Goal: Transaction & Acquisition: Purchase product/service

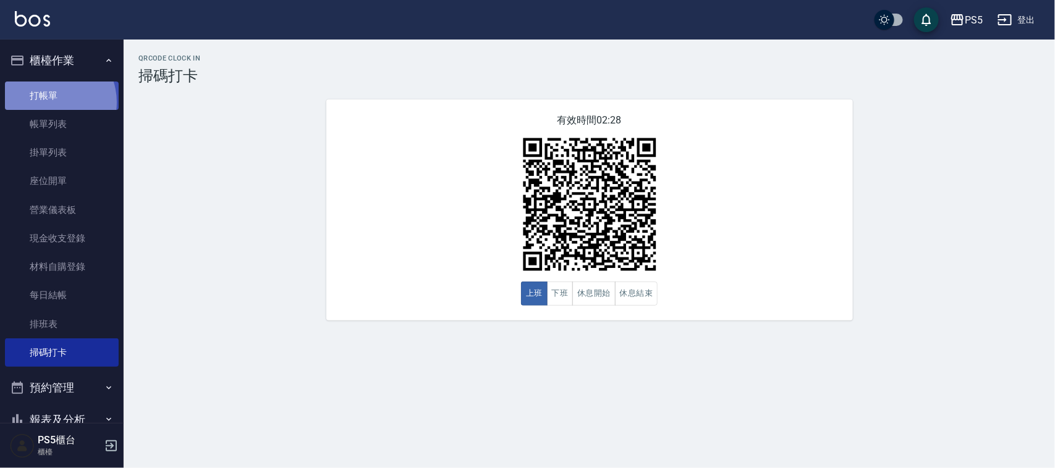
click at [48, 102] on link "打帳單" at bounding box center [62, 96] width 114 height 28
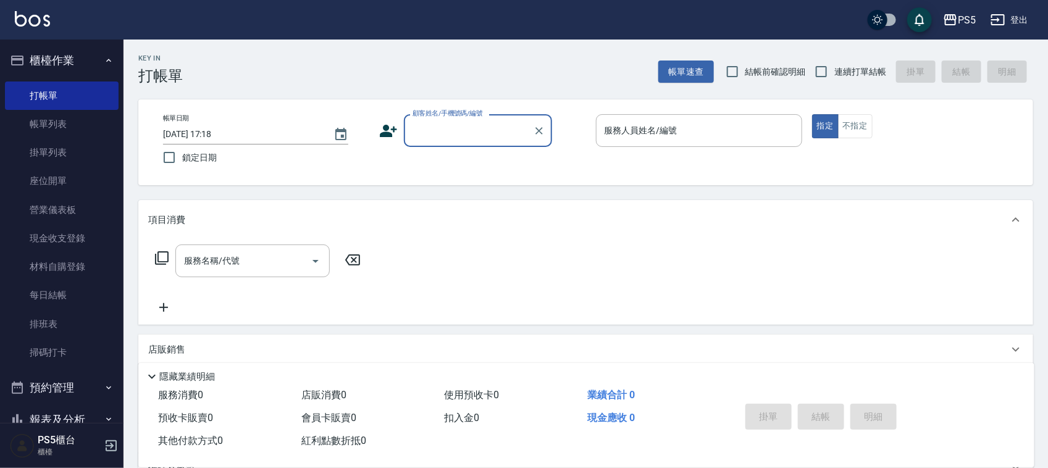
click at [451, 136] on input "顧客姓名/手機號碼/編號" at bounding box center [469, 131] width 119 height 22
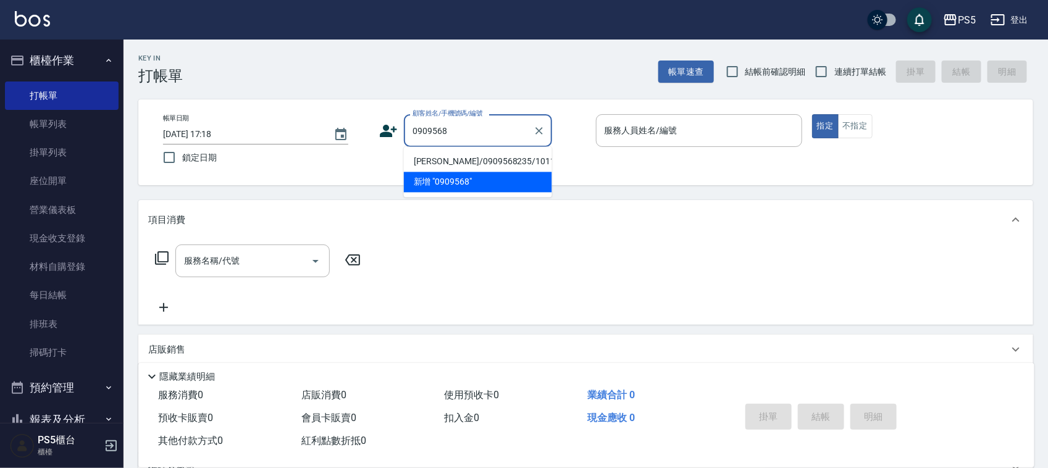
click at [432, 164] on li "[PERSON_NAME]/0909568235/10118" at bounding box center [478, 162] width 148 height 20
type input "[PERSON_NAME]/0909568235/10118"
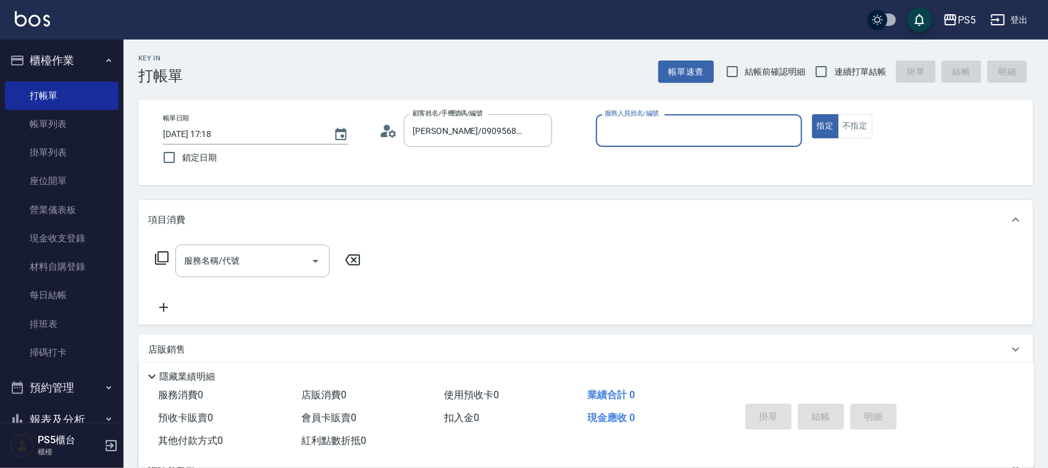
type input "Jolie-5"
click at [257, 254] on input "服務名稱/代號" at bounding box center [243, 261] width 125 height 22
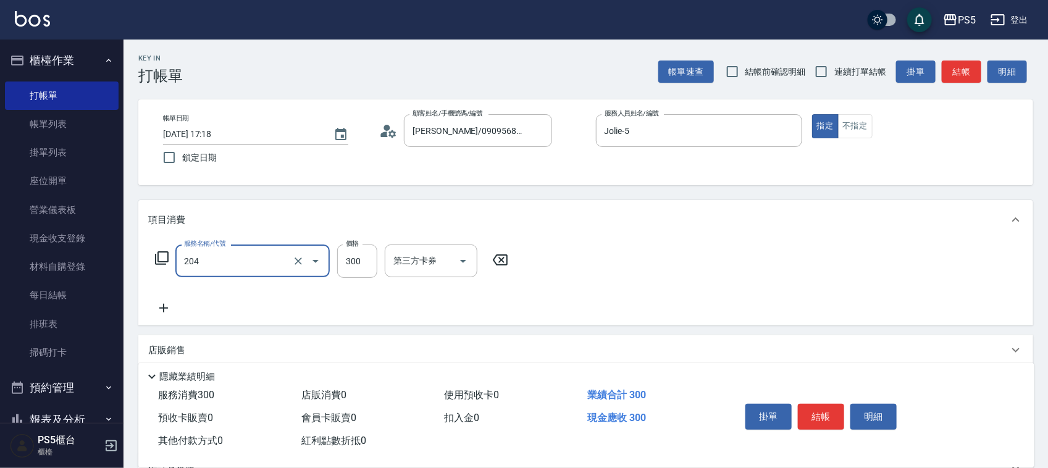
type input "單剪髮300(204)"
type input "200"
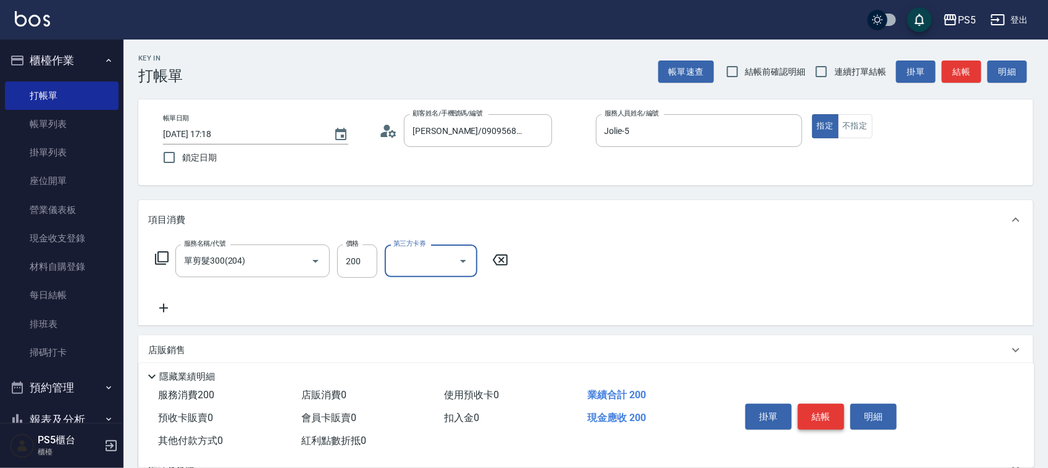
click at [828, 416] on button "結帳" at bounding box center [821, 417] width 46 height 26
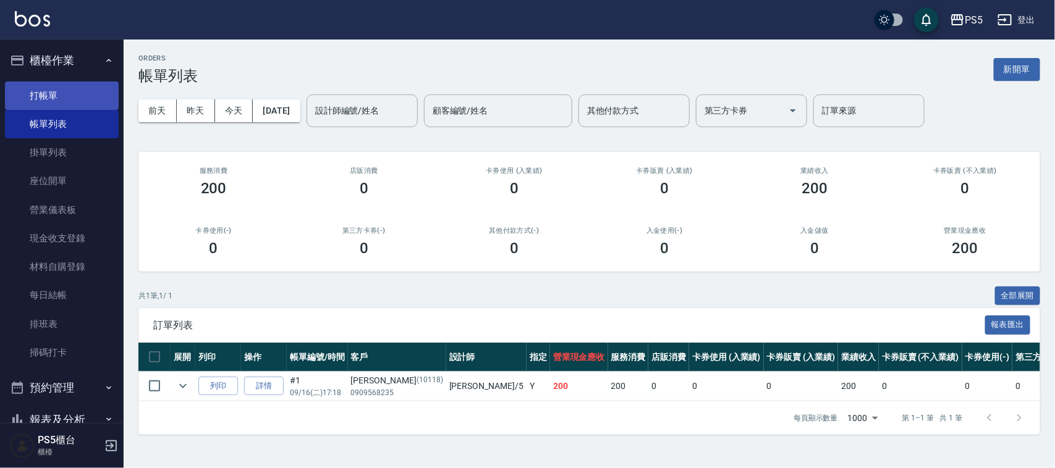
click at [62, 94] on link "打帳單" at bounding box center [62, 96] width 114 height 28
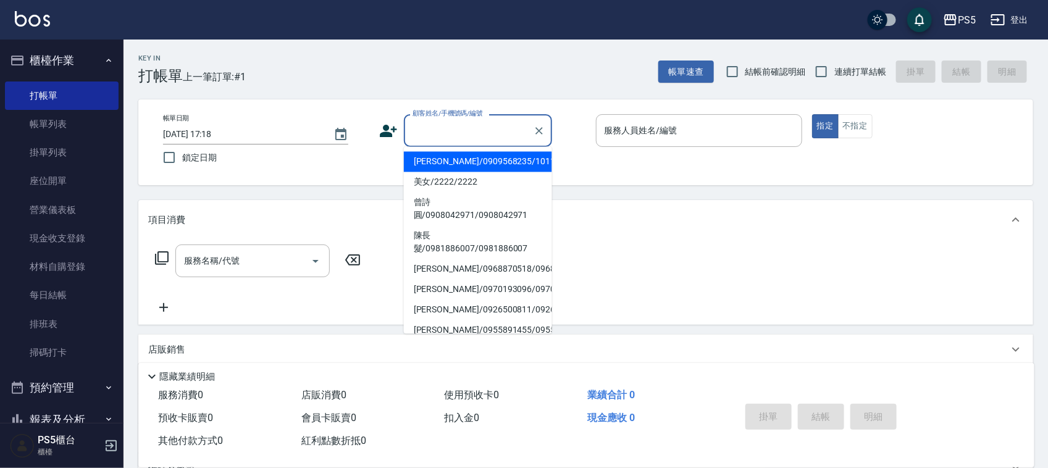
click at [448, 122] on input "顧客姓名/手機號碼/編號" at bounding box center [469, 131] width 119 height 22
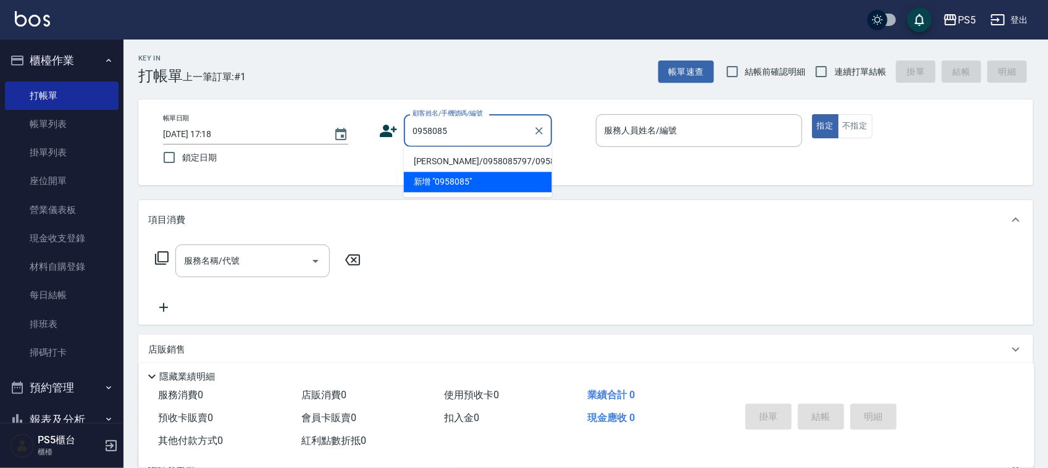
click at [436, 169] on li "[PERSON_NAME]/0958085797/0958085797" at bounding box center [478, 162] width 148 height 20
type input "[PERSON_NAME]/0958085797/0958085797"
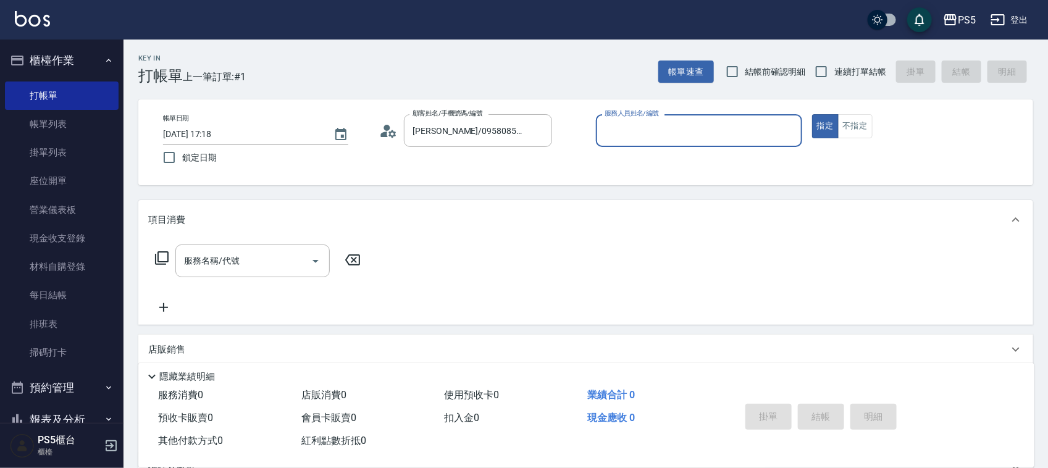
type input "Jolie-5"
click at [242, 261] on input "服務名稱/代號" at bounding box center [243, 261] width 125 height 22
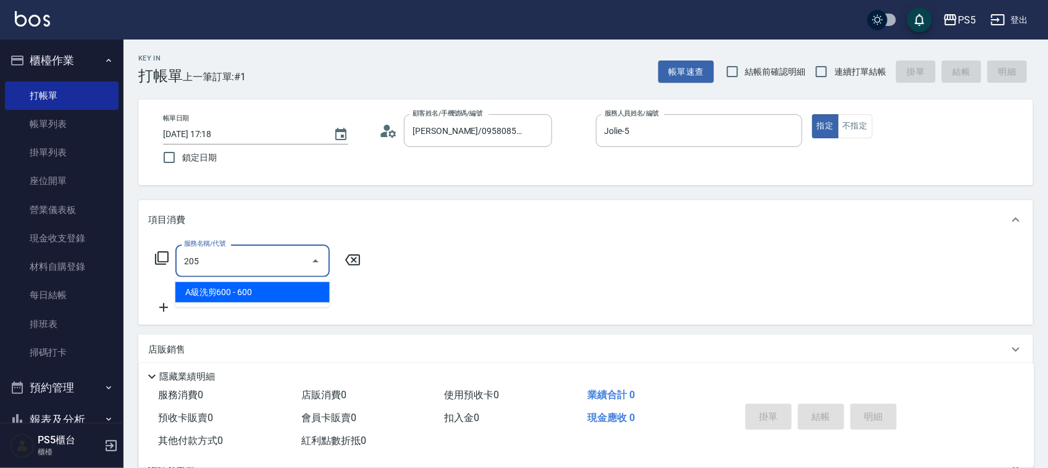
type input "A級洗剪600(205)"
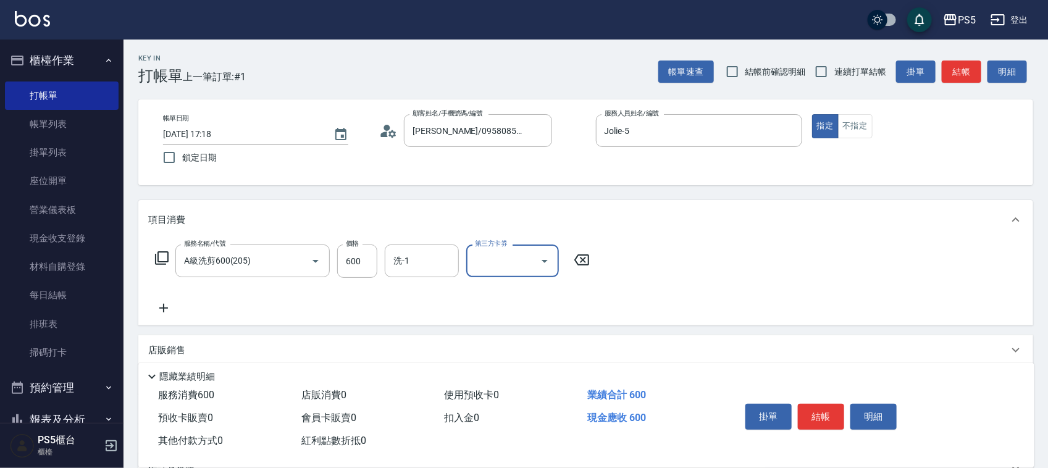
click at [794, 405] on div "掛單 結帳 明細" at bounding box center [821, 418] width 161 height 39
click at [808, 404] on button "結帳" at bounding box center [821, 417] width 46 height 26
